Goal: Find specific page/section: Find specific page/section

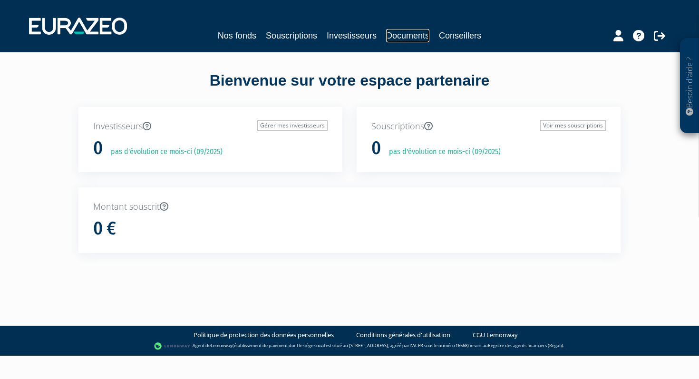
click at [398, 36] on link "Documents" at bounding box center [407, 35] width 43 height 13
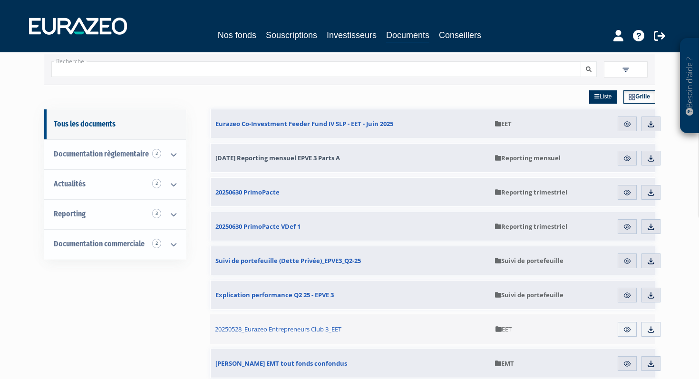
scroll to position [32, 0]
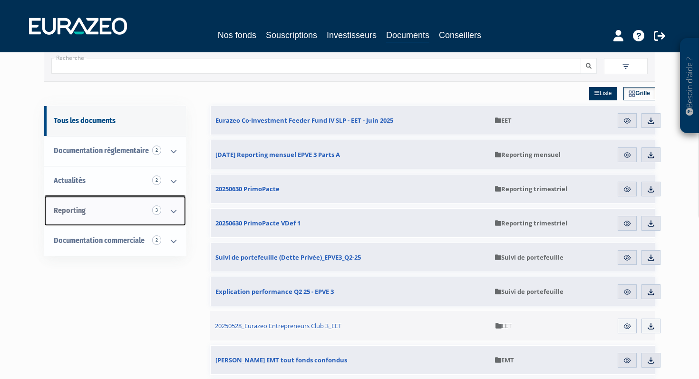
click at [106, 209] on link "Reporting 3" at bounding box center [115, 211] width 142 height 30
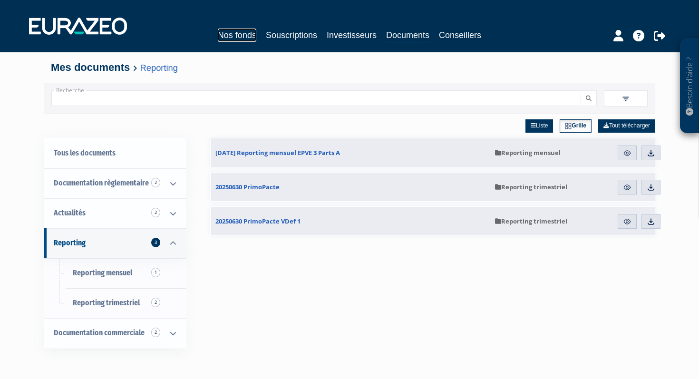
click at [235, 32] on link "Nos fonds" at bounding box center [237, 35] width 39 height 13
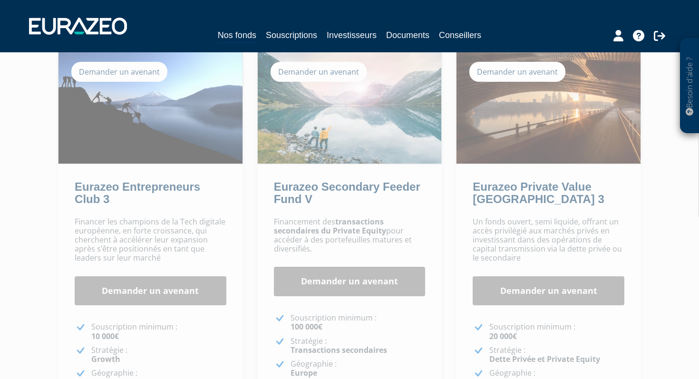
scroll to position [72, 0]
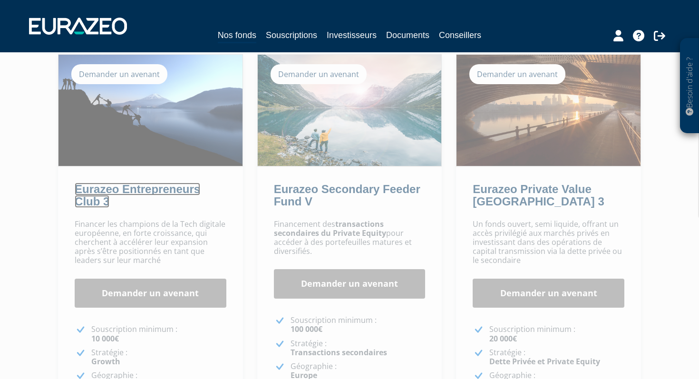
click at [150, 187] on link "Eurazeo Entrepreneurs Club 3" at bounding box center [137, 195] width 125 height 25
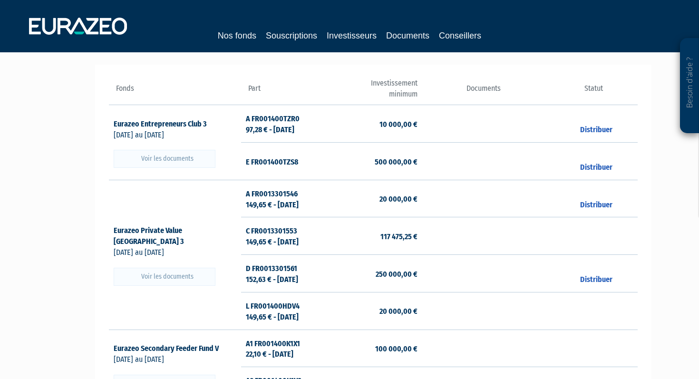
scroll to position [63, 0]
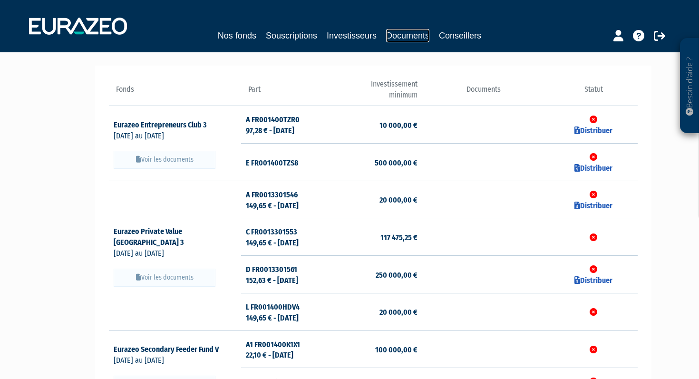
click at [407, 36] on link "Documents" at bounding box center [407, 35] width 43 height 13
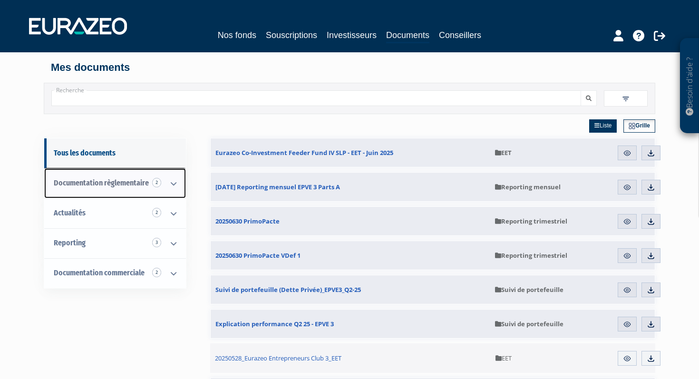
click at [175, 186] on icon at bounding box center [173, 183] width 25 height 29
click at [173, 188] on icon at bounding box center [173, 183] width 25 height 29
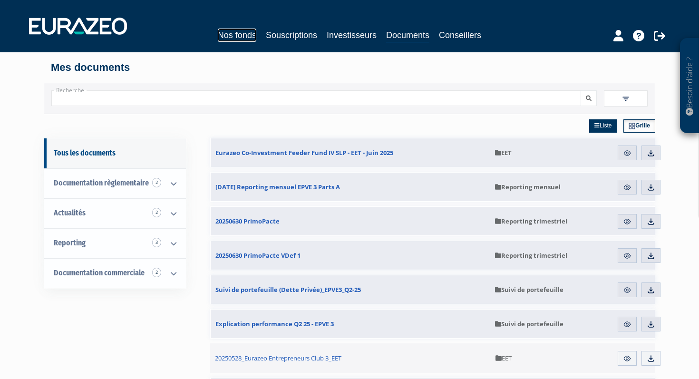
click at [234, 34] on link "Nos fonds" at bounding box center [237, 35] width 39 height 13
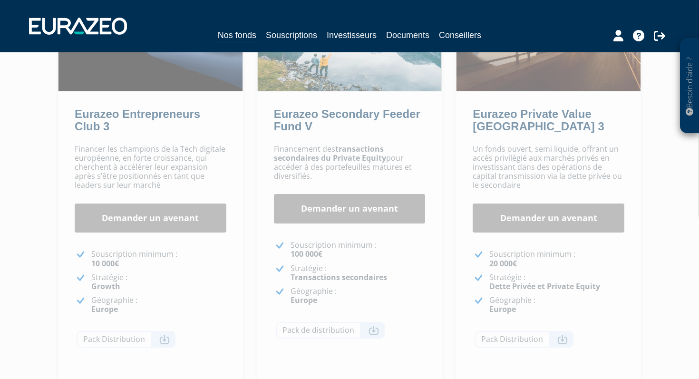
scroll to position [144, 0]
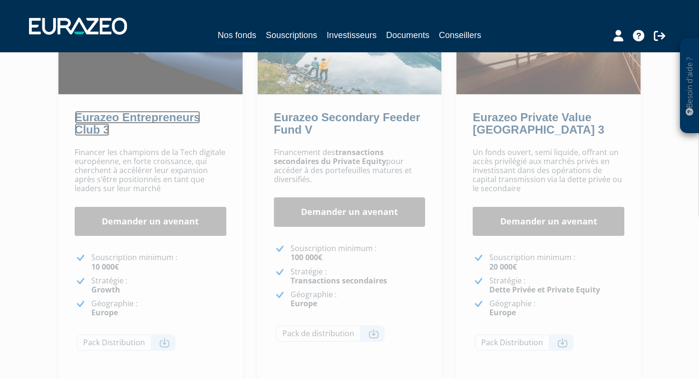
click at [151, 118] on link "Eurazeo Entrepreneurs Club 3" at bounding box center [137, 123] width 125 height 25
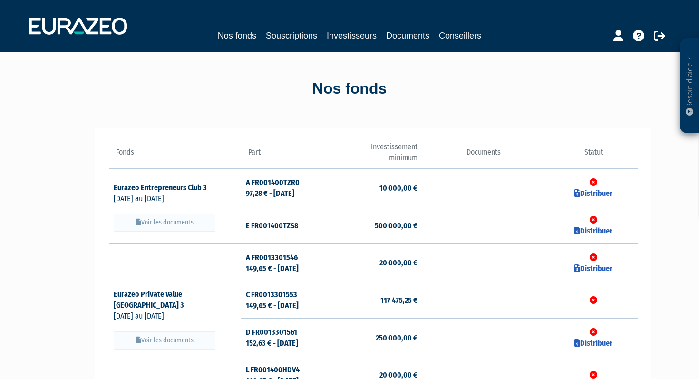
click at [179, 221] on button "Voir les documents" at bounding box center [165, 222] width 102 height 18
click at [137, 224] on icon at bounding box center [138, 222] width 5 height 7
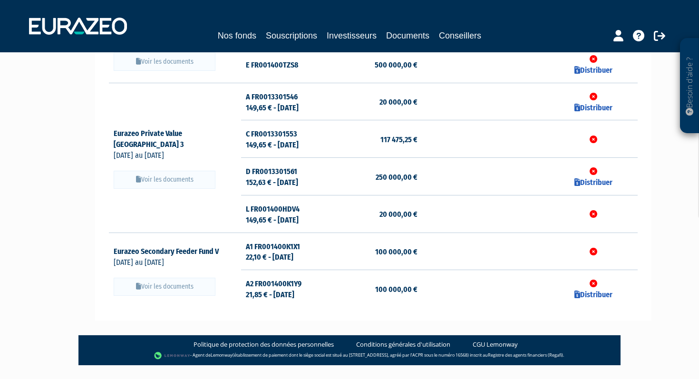
scroll to position [58, 0]
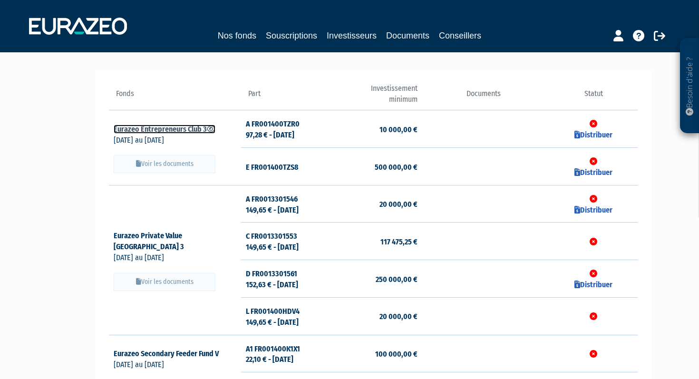
click at [212, 129] on icon at bounding box center [211, 129] width 9 height 8
